Goal: Task Accomplishment & Management: Use online tool/utility

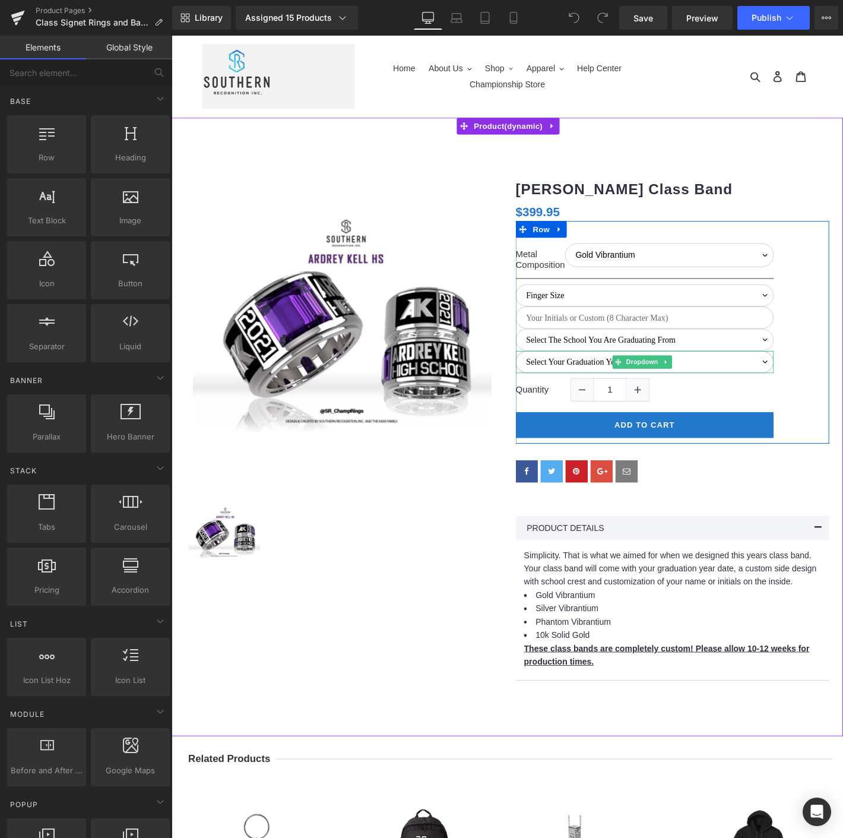
click at [580, 380] on select "Select Your Graduation Year Date 2022 2023 2024 2025 2026 2027 2028" at bounding box center [678, 385] width 276 height 24
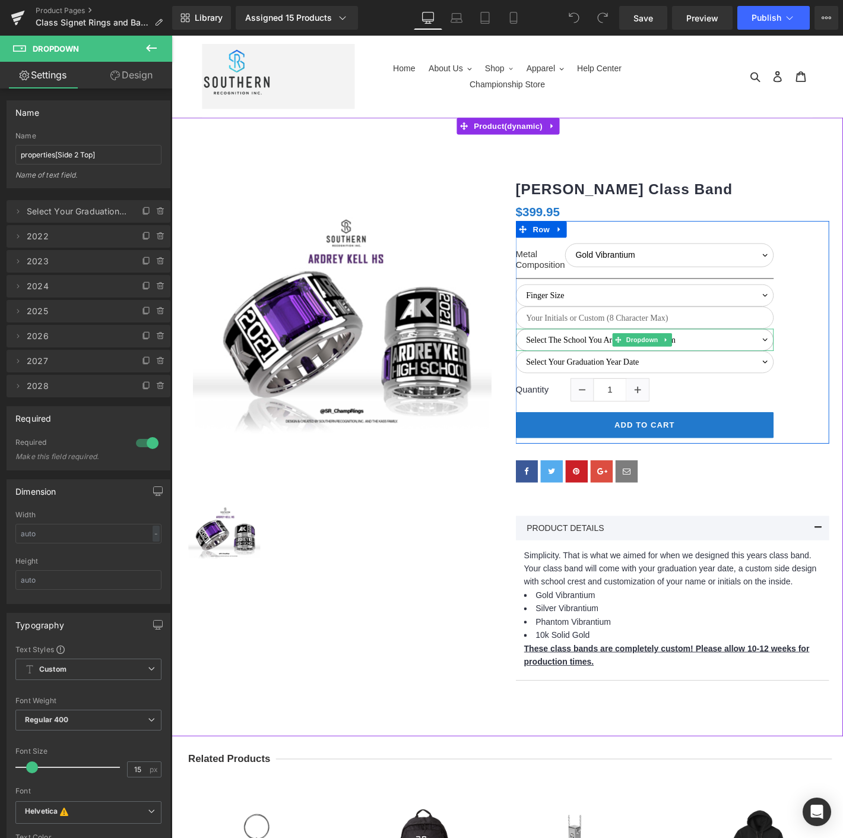
click at [563, 356] on select "Select The School You Are Graduating From [PERSON_NAME][GEOGRAPHIC_DATA] [GEOGR…" at bounding box center [678, 361] width 276 height 24
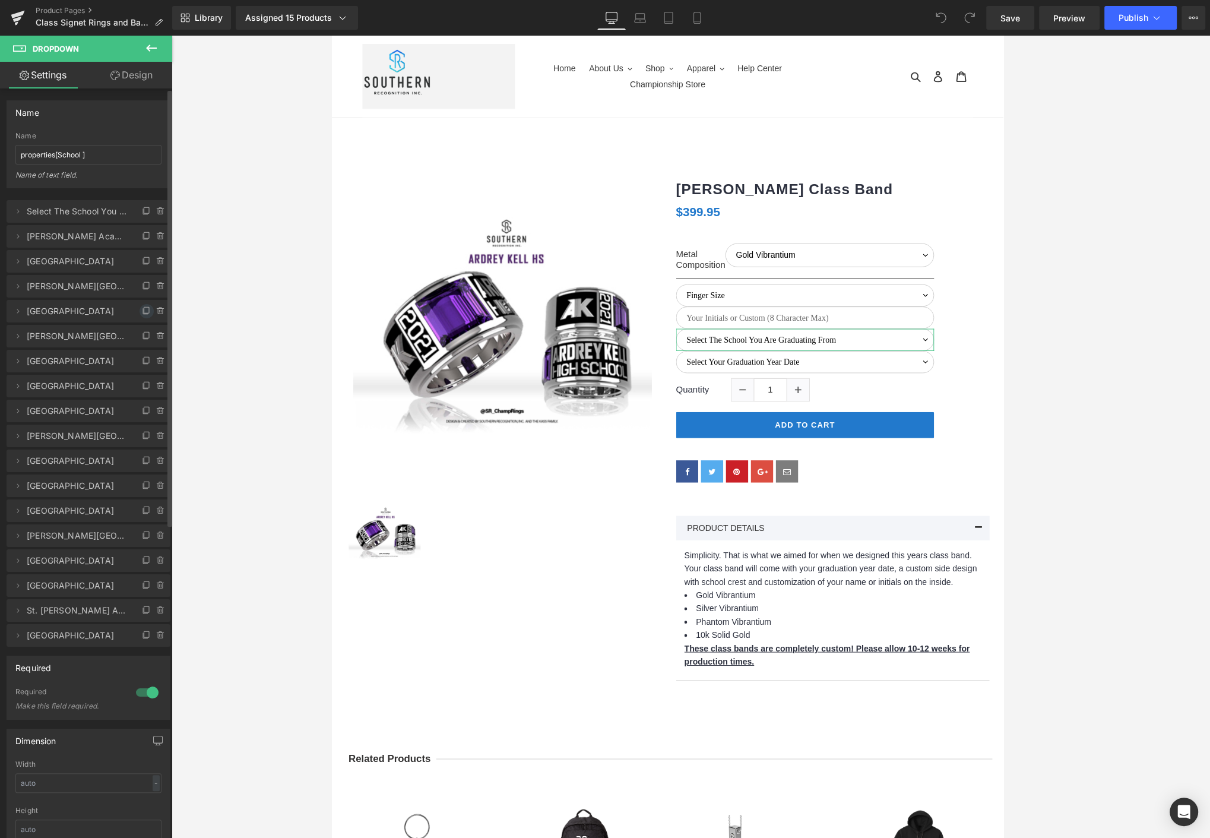
click at [143, 312] on icon at bounding box center [145, 311] width 5 height 5
click at [81, 334] on span "Durham Academy 19" at bounding box center [77, 336] width 100 height 23
click at [15, 332] on icon at bounding box center [17, 335] width 9 height 9
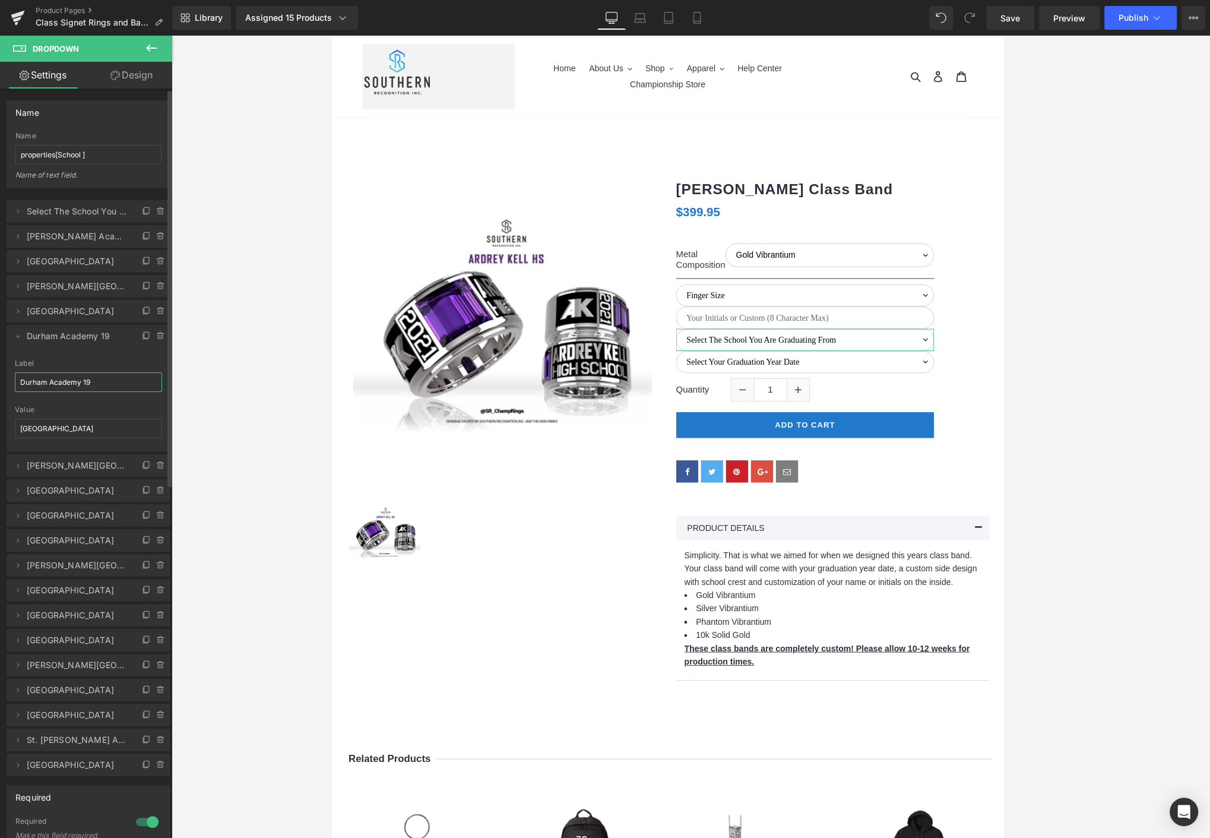
click at [49, 390] on input "Durham Academy 19" at bounding box center [88, 382] width 147 height 20
click at [83, 382] on input "[PERSON_NAME][GEOGRAPHIC_DATA][DEMOGRAPHIC_DATA]" at bounding box center [88, 382] width 147 height 20
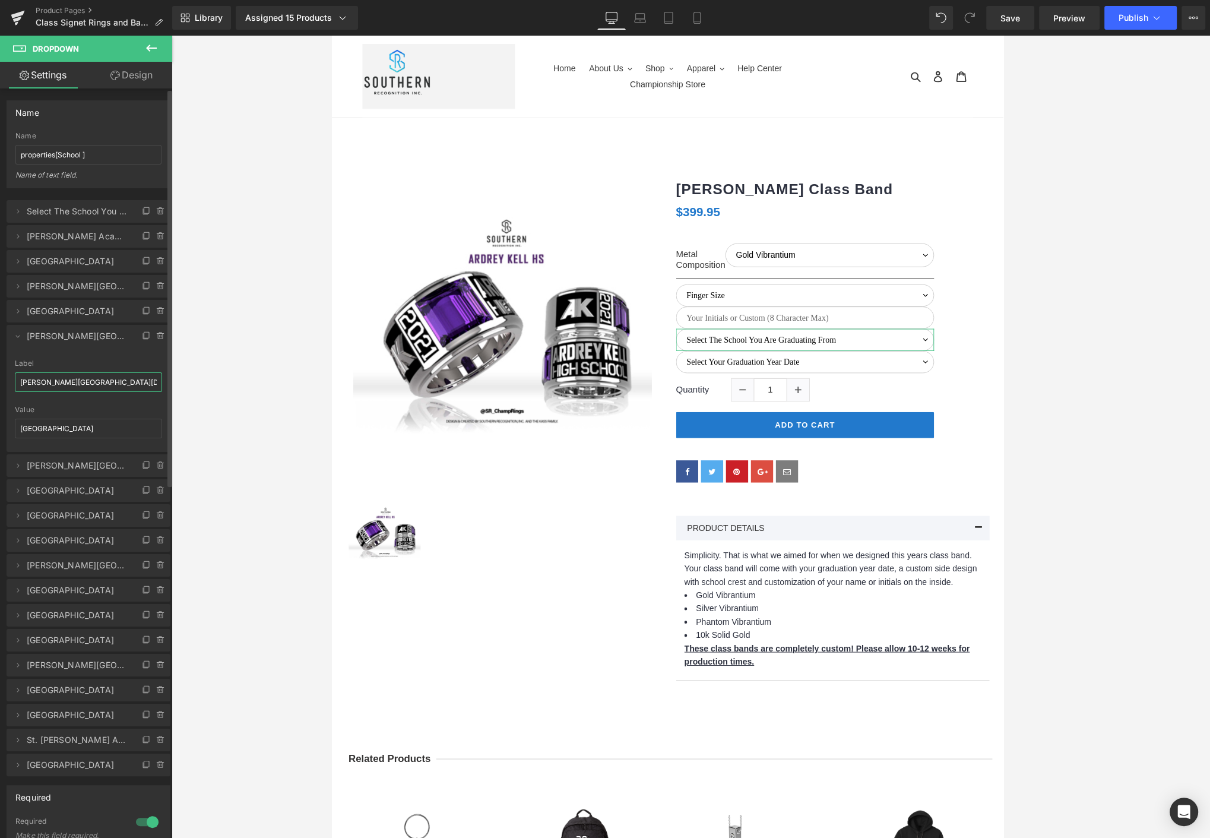
click at [83, 382] on input "[PERSON_NAME][GEOGRAPHIC_DATA][DEMOGRAPHIC_DATA]" at bounding box center [88, 382] width 147 height 20
type input "[PERSON_NAME][GEOGRAPHIC_DATA][DEMOGRAPHIC_DATA]"
click at [85, 420] on input "[GEOGRAPHIC_DATA]" at bounding box center [88, 428] width 147 height 20
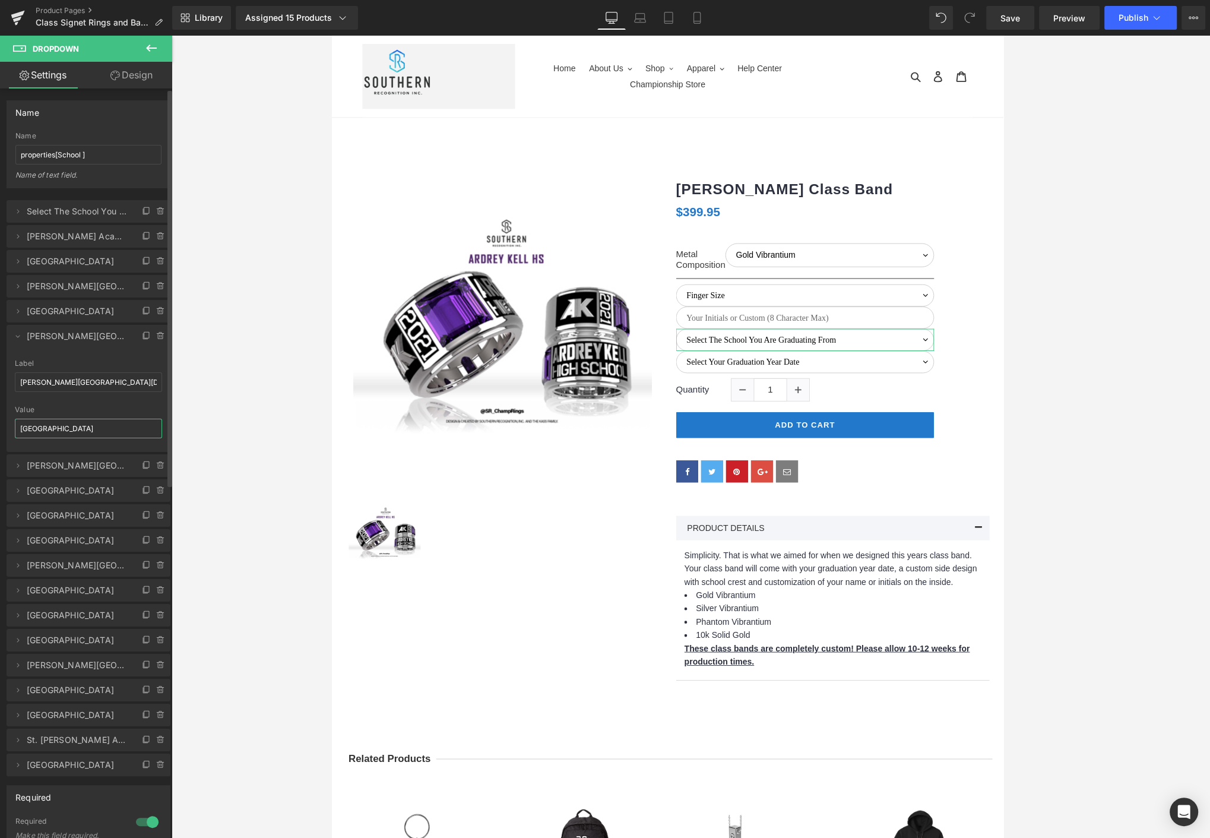
paste input "[PERSON_NAME][GEOGRAPHIC_DATA][DEMOGRAPHIC_DATA]"
type input "[PERSON_NAME][GEOGRAPHIC_DATA][DEMOGRAPHIC_DATA]"
click at [842, 13] on span "Save" at bounding box center [1010, 18] width 20 height 12
click at [842, 14] on button "Publish" at bounding box center [1140, 18] width 72 height 24
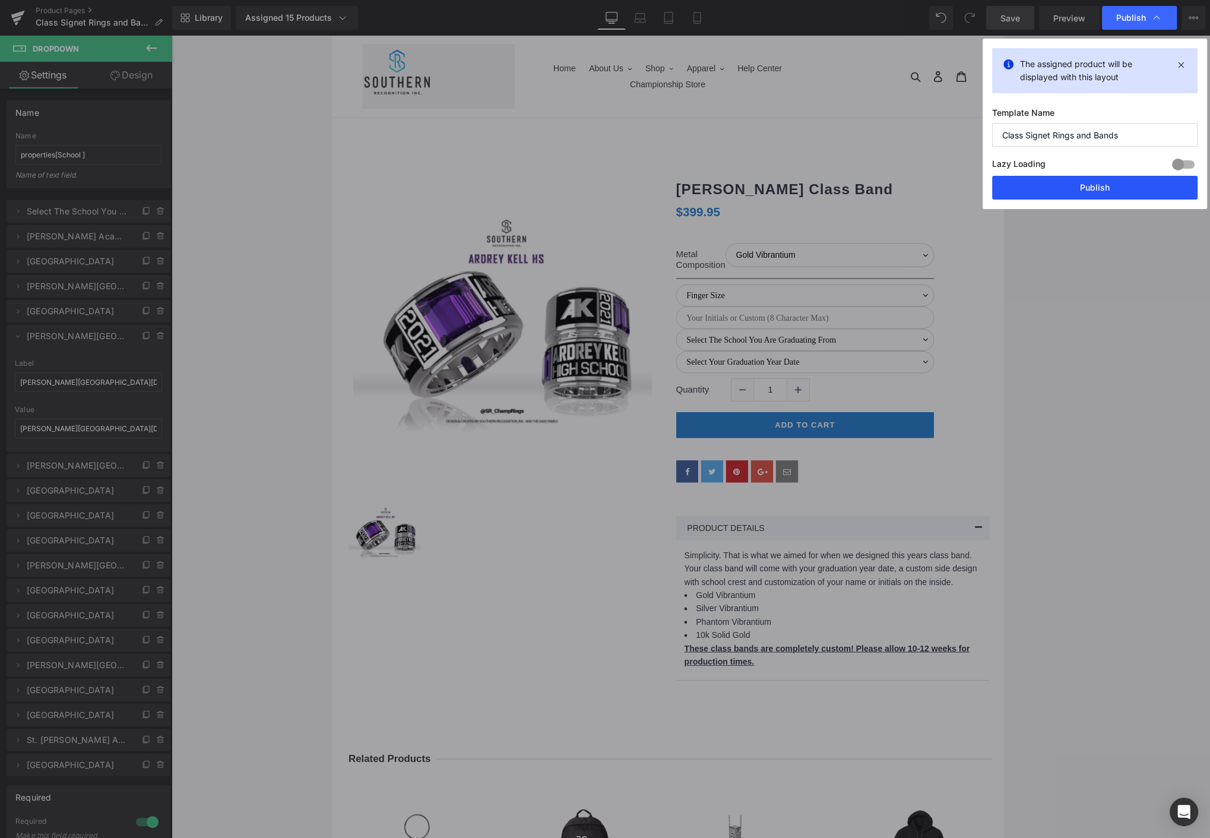
click at [842, 180] on button "Publish" at bounding box center [1094, 188] width 205 height 24
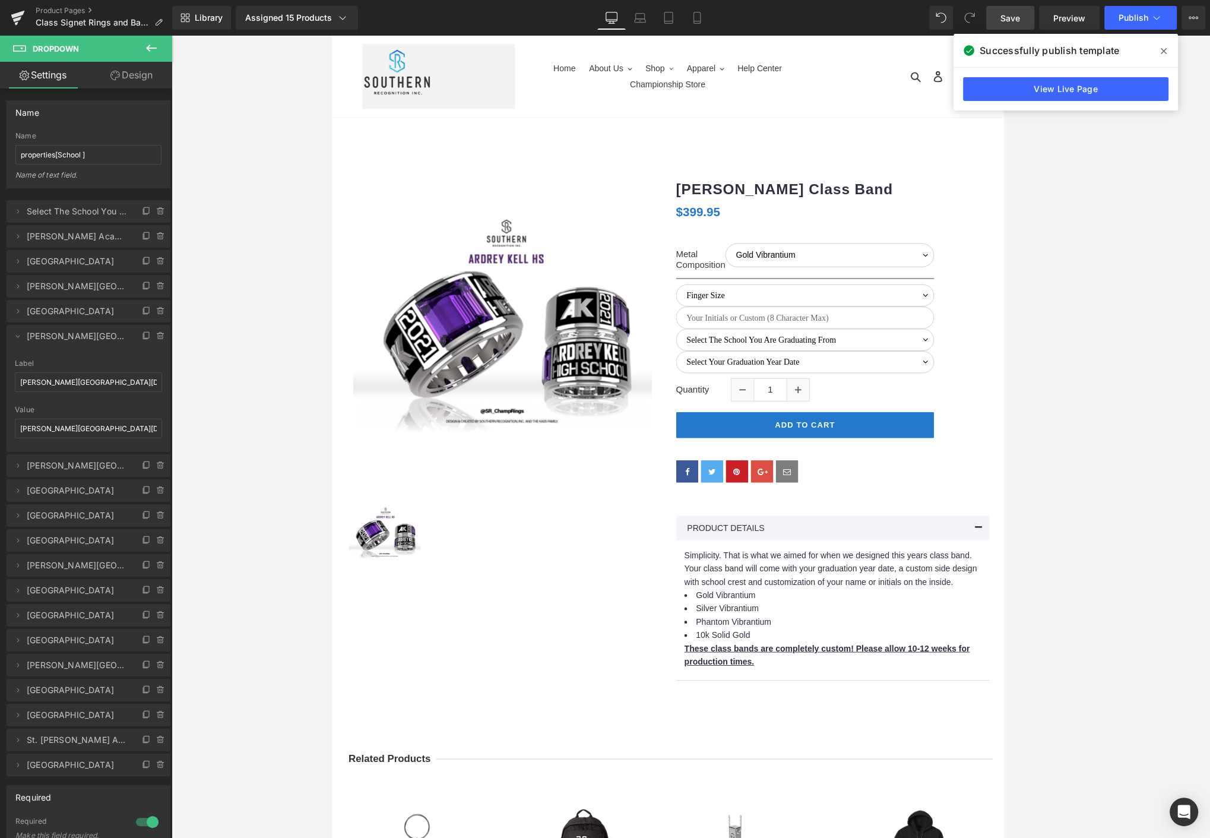
click at [842, 43] on span at bounding box center [1163, 51] width 19 height 19
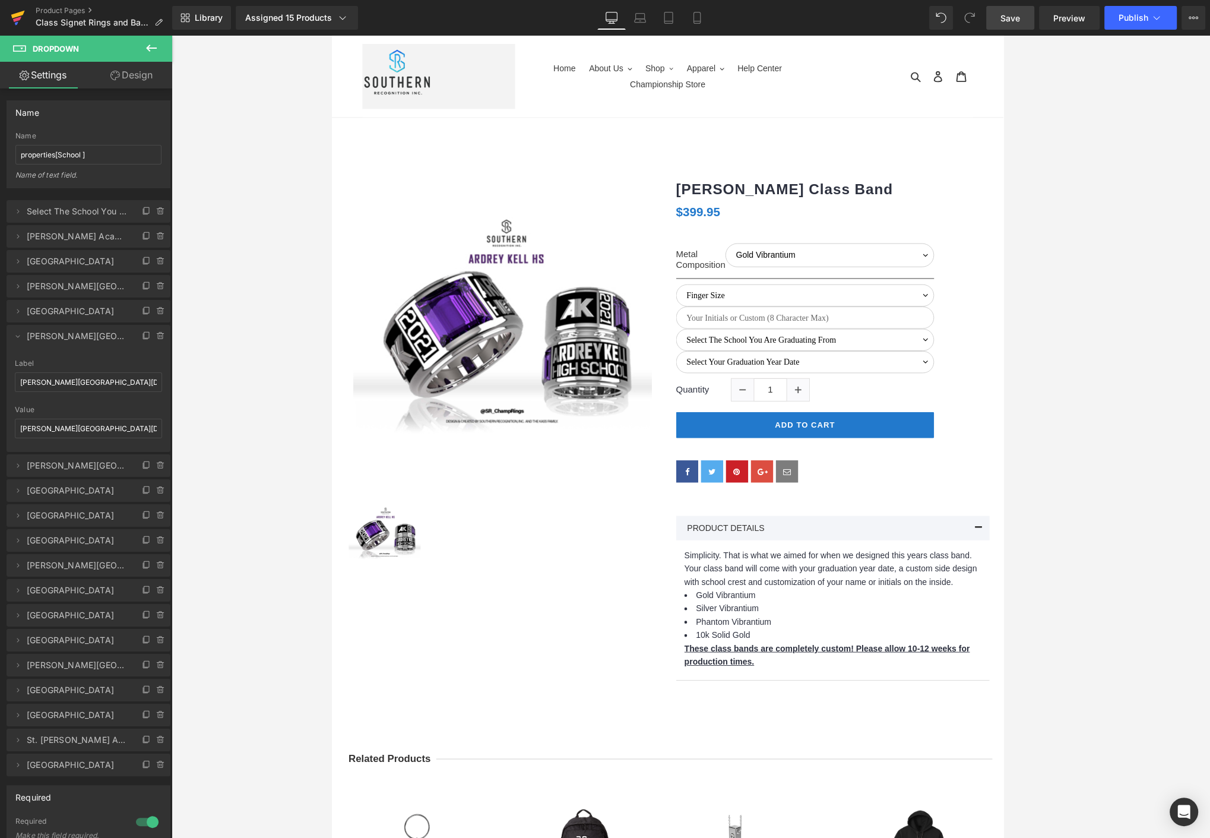
click at [23, 14] on icon at bounding box center [18, 15] width 14 height 8
